Goal: Information Seeking & Learning: Learn about a topic

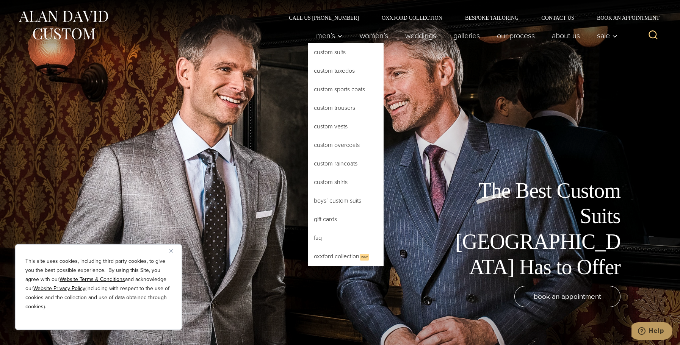
click at [330, 53] on link "Custom Suits" at bounding box center [346, 52] width 76 height 18
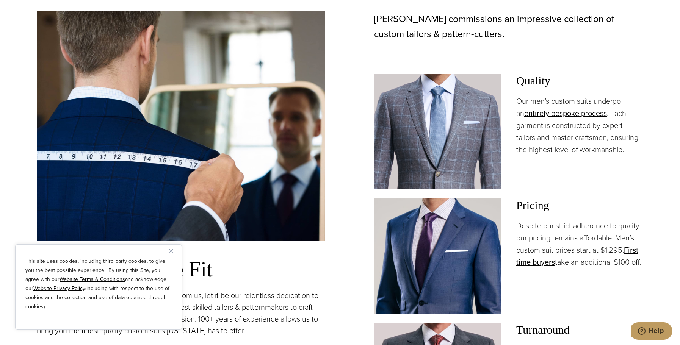
scroll to position [644, 0]
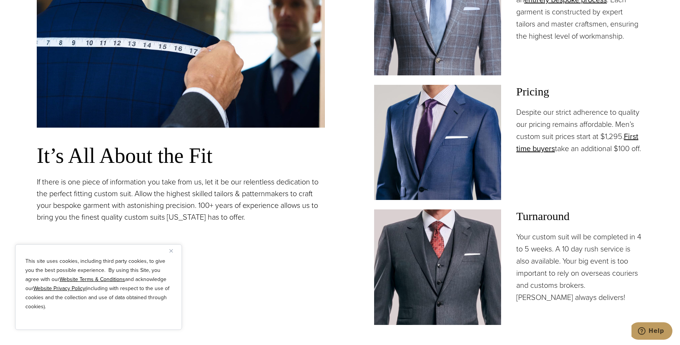
click at [169, 251] on div "This site uses cookies, including third party cookies, to give you the best pos…" at bounding box center [98, 288] width 167 height 86
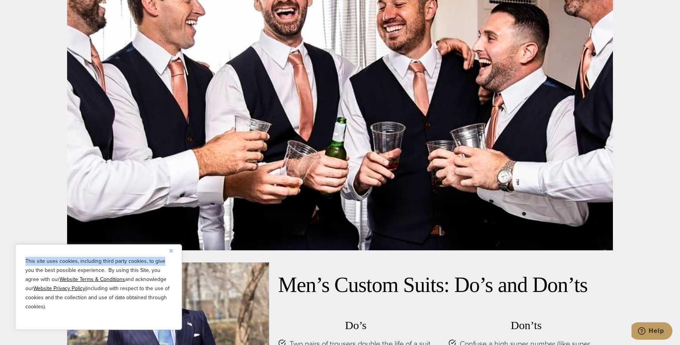
scroll to position [3564, 0]
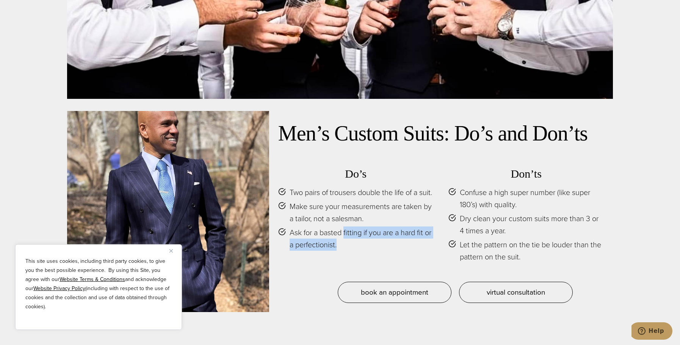
drag, startPoint x: 353, startPoint y: 250, endPoint x: 344, endPoint y: 239, distance: 14.0
click at [344, 239] on span "Ask for a basted fitting if you are a hard fit or a perfectionist." at bounding box center [362, 239] width 144 height 24
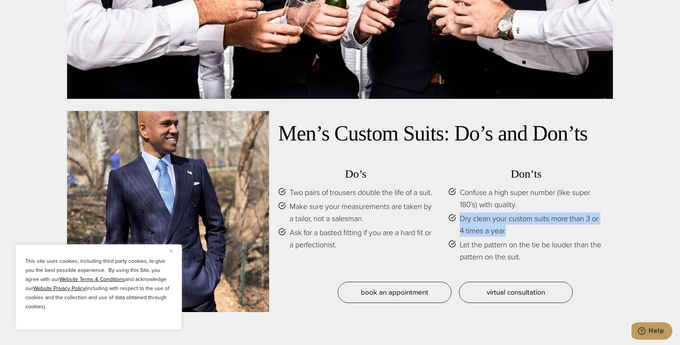
drag, startPoint x: 521, startPoint y: 202, endPoint x: 512, endPoint y: 219, distance: 19.3
click at [512, 219] on ul "Confuse a high super number (like super 180’s) with quality. Dry clean your cus…" at bounding box center [525, 225] width 155 height 77
click at [521, 223] on span "Dry clean your custom suits more than 3 or 4 times a year." at bounding box center [532, 225] width 144 height 24
drag, startPoint x: 503, startPoint y: 223, endPoint x: 460, endPoint y: 212, distance: 44.7
click at [460, 213] on span "Dry clean your custom suits more than 3 or 4 times a year." at bounding box center [532, 225] width 144 height 24
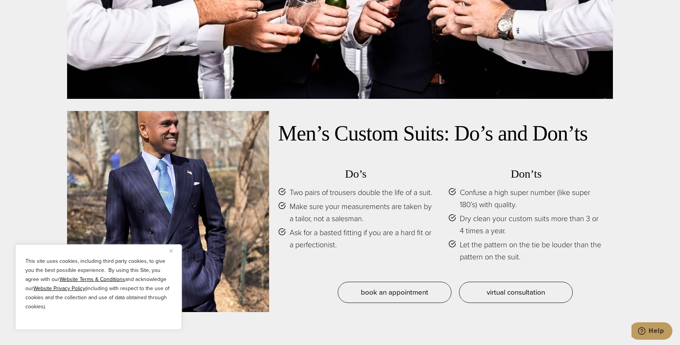
click at [614, 256] on section "Men’s Custom Suits: Do’s and Don’ts Do’s Two pairs of trousers double the life …" at bounding box center [340, 33] width 680 height 635
